Goal: Check status: Check status

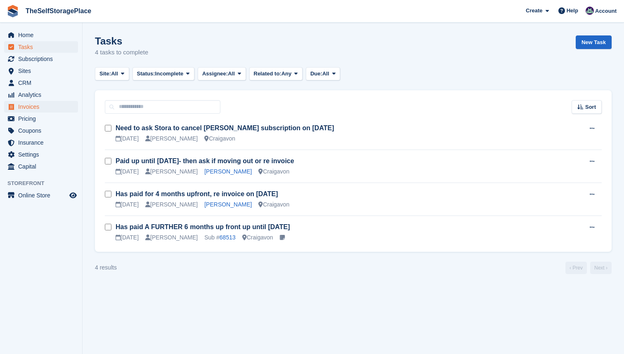
click at [35, 107] on span "Invoices" at bounding box center [43, 107] width 50 height 12
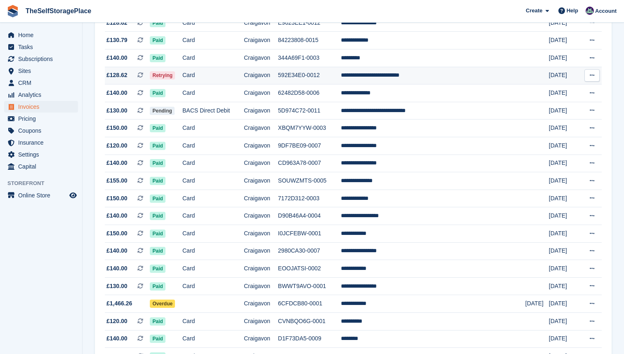
scroll to position [167, 0]
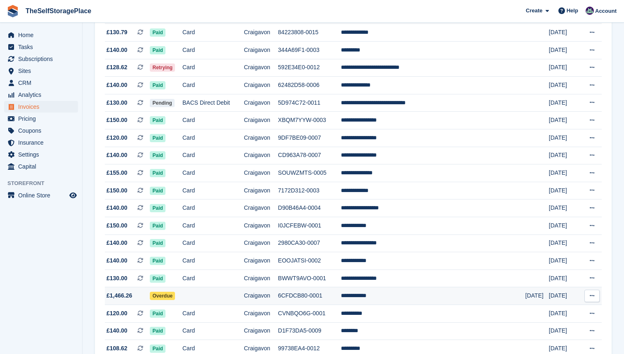
click at [595, 302] on button at bounding box center [591, 296] width 15 height 12
click at [173, 300] on span "Overdue" at bounding box center [162, 296] width 25 height 8
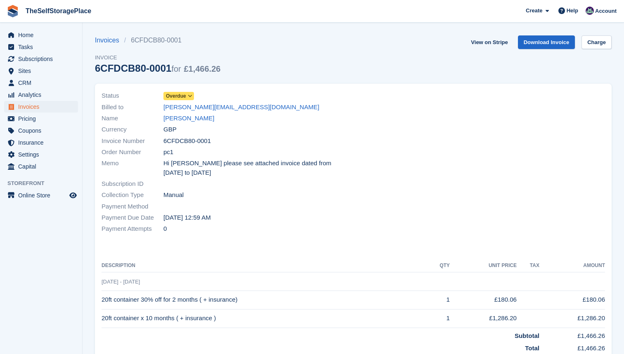
click at [188, 99] on span at bounding box center [190, 96] width 7 height 7
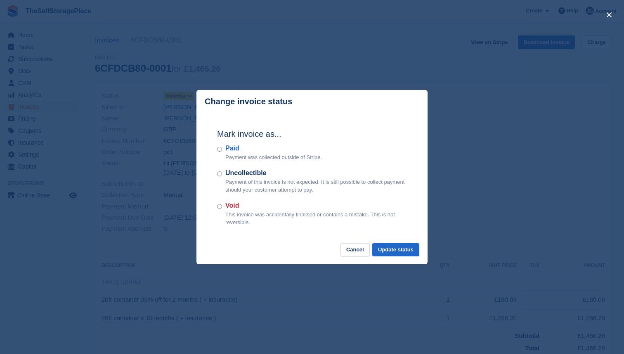
click at [449, 181] on div "close" at bounding box center [312, 177] width 624 height 354
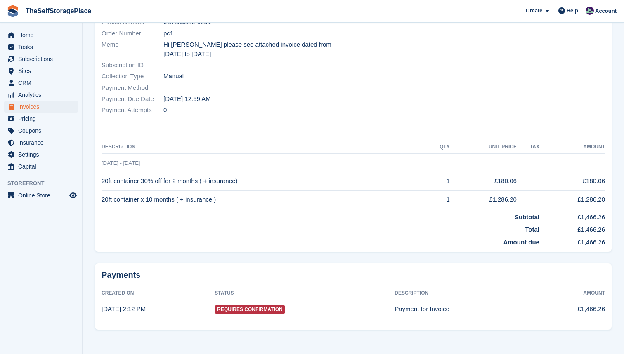
scroll to position [118, 0]
click at [262, 306] on span "Requires Confirmation" at bounding box center [250, 310] width 70 height 8
click at [271, 264] on div "Payments Created On Status Description Amount 20 Aug, 2:12 PM Requires Confirma…" at bounding box center [353, 297] width 517 height 66
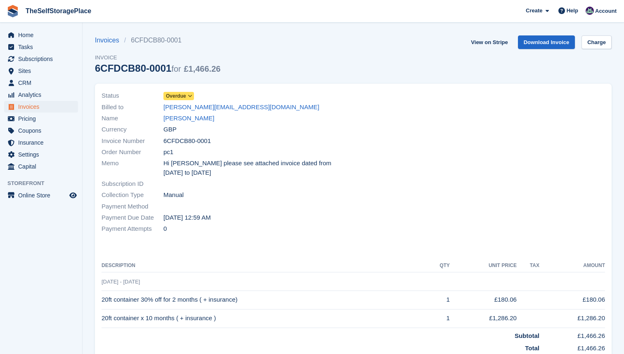
scroll to position [0, 0]
click at [33, 107] on span "Invoices" at bounding box center [43, 107] width 50 height 12
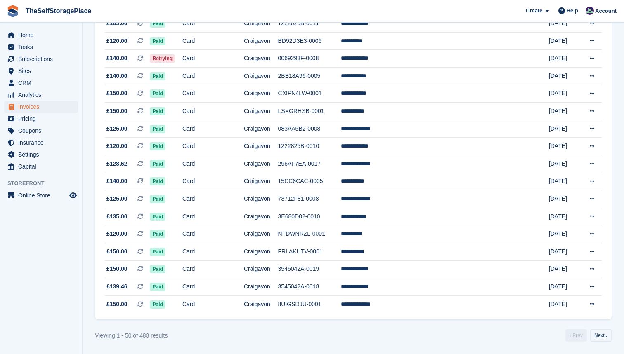
scroll to position [724, 0]
click at [606, 336] on link "Next ›" at bounding box center [600, 336] width 21 height 12
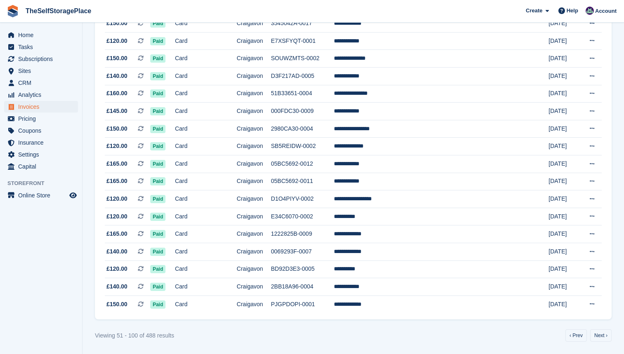
scroll to position [724, 0]
click at [602, 342] on link "Next ›" at bounding box center [600, 336] width 21 height 12
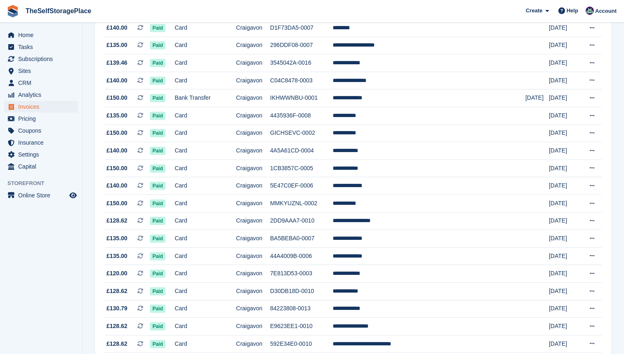
scroll to position [437, 0]
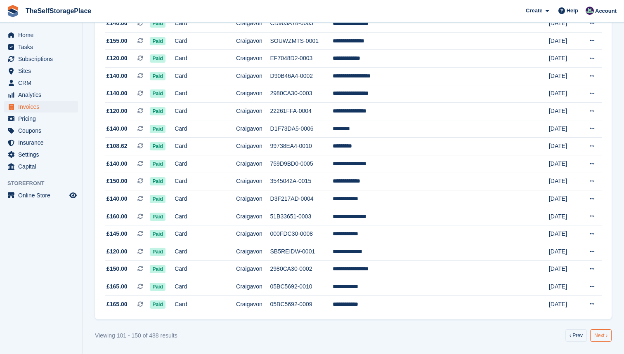
click at [606, 338] on link "Next ›" at bounding box center [600, 336] width 21 height 12
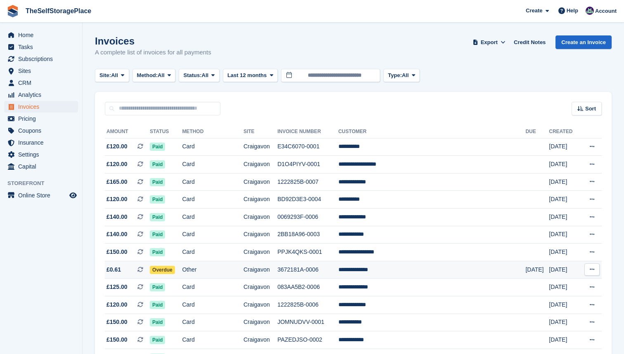
click at [175, 274] on span "Overdue" at bounding box center [162, 270] width 25 height 8
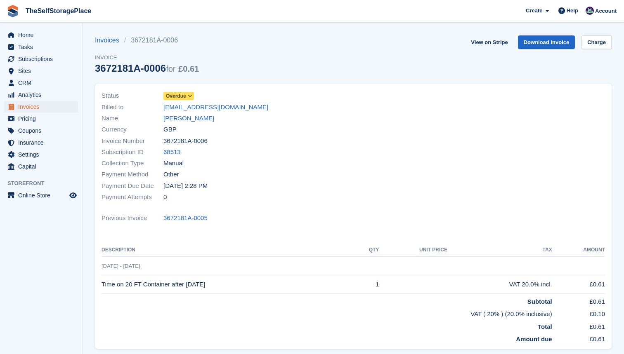
click at [190, 94] on icon at bounding box center [190, 96] width 5 height 5
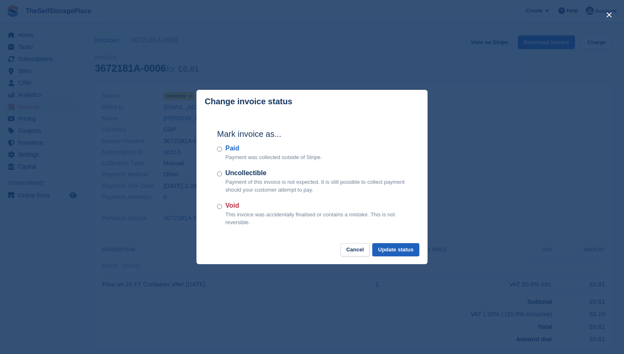
click at [379, 248] on button "Update status" at bounding box center [395, 250] width 47 height 14
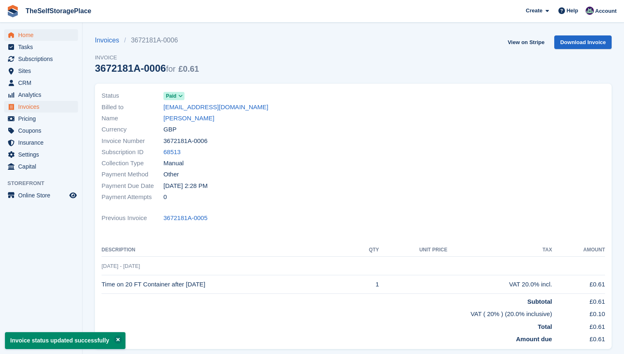
click at [40, 32] on span "Home" at bounding box center [43, 35] width 50 height 12
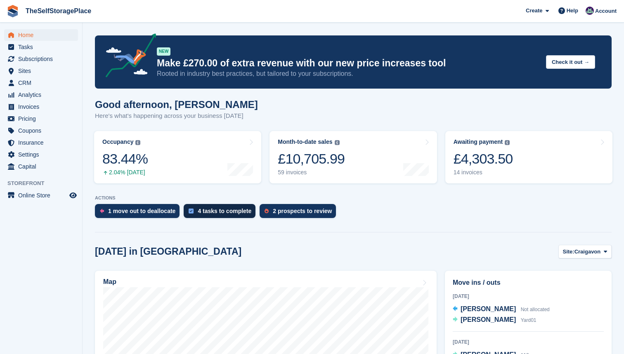
click at [239, 207] on div "4 tasks to complete" at bounding box center [220, 211] width 72 height 14
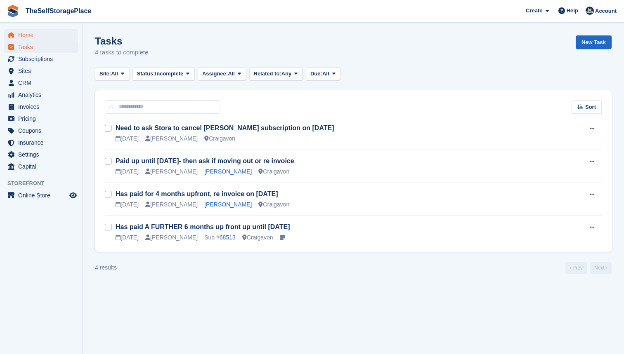
click at [26, 38] on span "Home" at bounding box center [43, 35] width 50 height 12
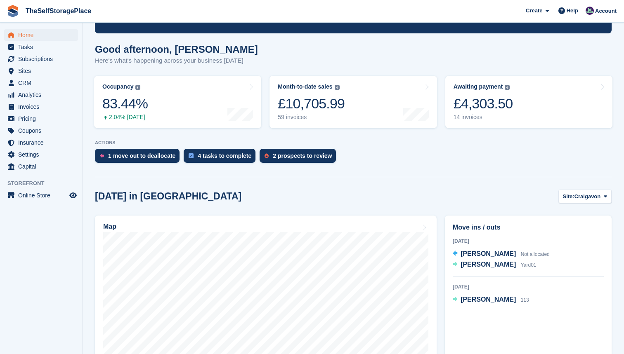
scroll to position [58, 0]
